Goal: Find specific page/section: Find specific page/section

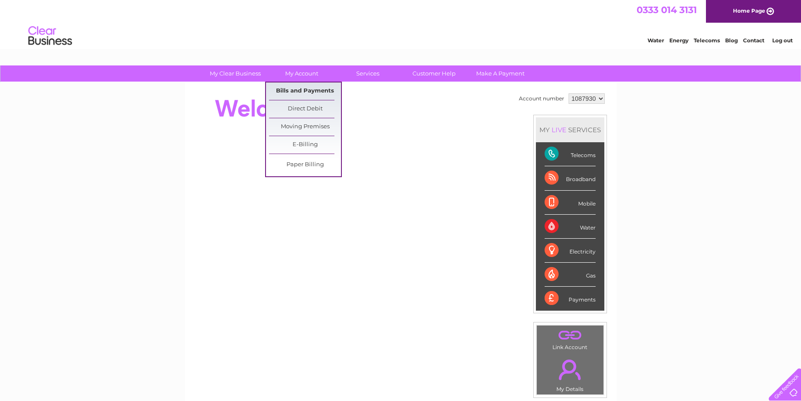
click at [306, 91] on link "Bills and Payments" at bounding box center [305, 90] width 72 height 17
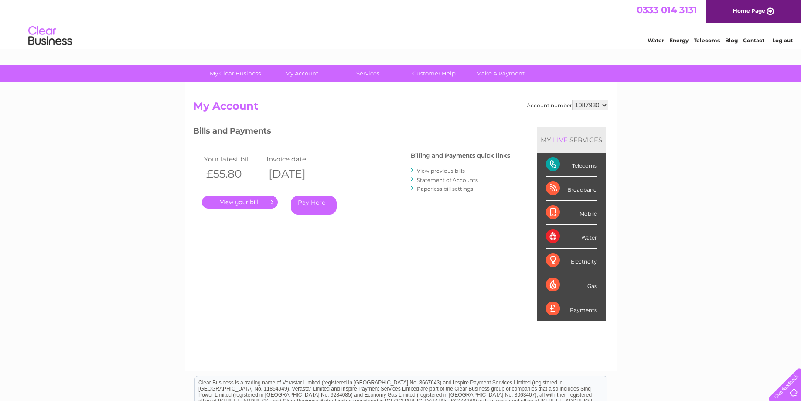
click at [447, 171] on link "View previous bills" at bounding box center [441, 171] width 48 height 7
click at [577, 309] on div "Payments" at bounding box center [571, 309] width 51 height 24
click at [553, 308] on div "Payments" at bounding box center [571, 309] width 51 height 24
